Goal: Use online tool/utility: Utilize a website feature to perform a specific function

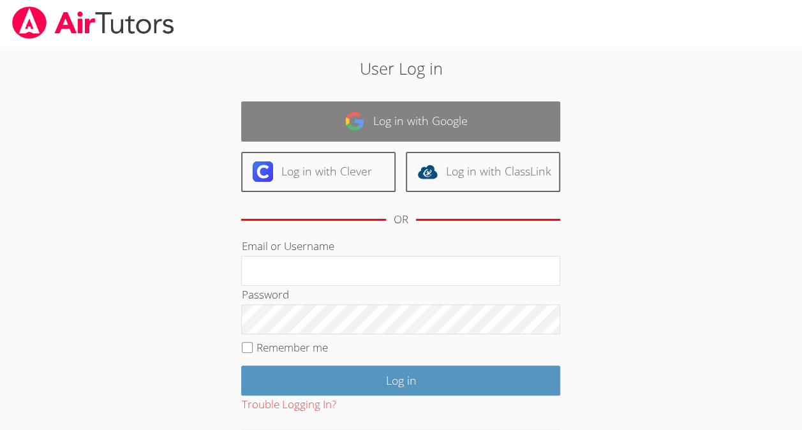
click at [523, 108] on link "Log in with Google" at bounding box center [400, 121] width 319 height 40
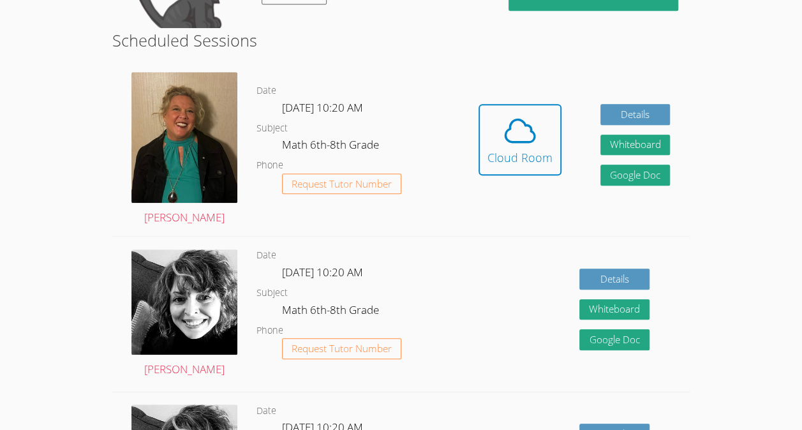
scroll to position [311, 0]
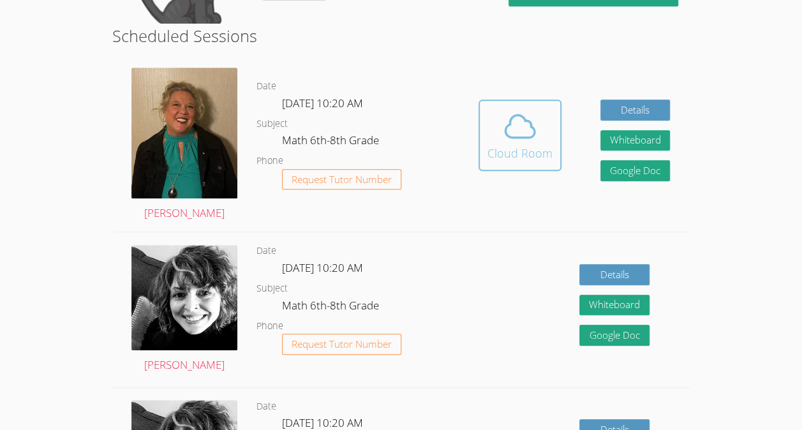
click at [484, 151] on button "Cloud Room" at bounding box center [519, 135] width 83 height 71
